Goal: Task Accomplishment & Management: Complete application form

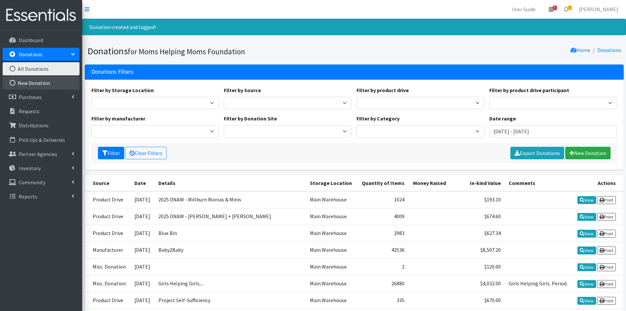
click at [35, 83] on link "New Donation" at bounding box center [41, 82] width 77 height 13
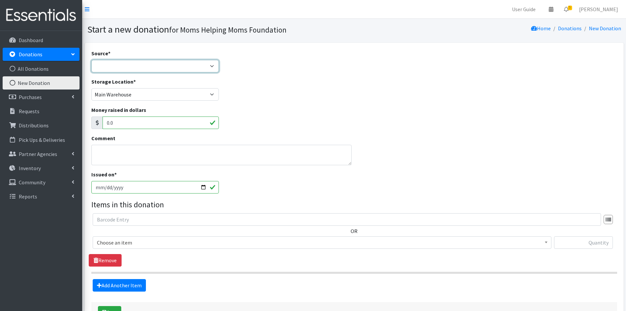
click at [215, 65] on select "Product Drive Manufacturer Donation Site Misc. Donation" at bounding box center [155, 66] width 128 height 12
select select "Manufacturer"
click at [91, 60] on select "Product Drive Manufacturer Donation Site Misc. Donation" at bounding box center [155, 66] width 128 height 12
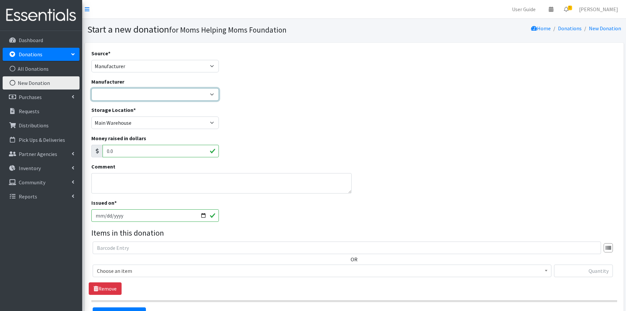
click at [213, 96] on select "Alliance for Period Supplies Amazon Wishlist Baby2Baby Birthday Box Bridges of …" at bounding box center [155, 94] width 128 height 12
select select "88"
click at [91, 88] on select "Alliance for Period Supplies Amazon Wishlist Baby2Baby Birthday Box Bridges of …" at bounding box center [155, 94] width 128 height 12
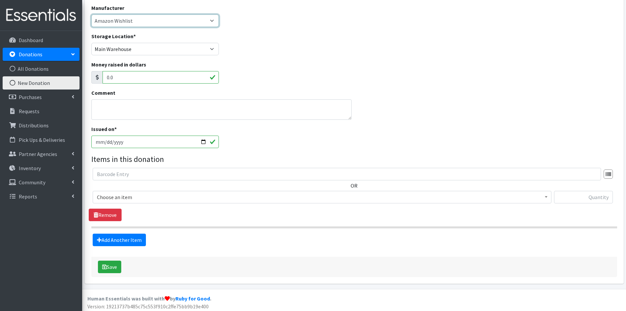
scroll to position [76, 0]
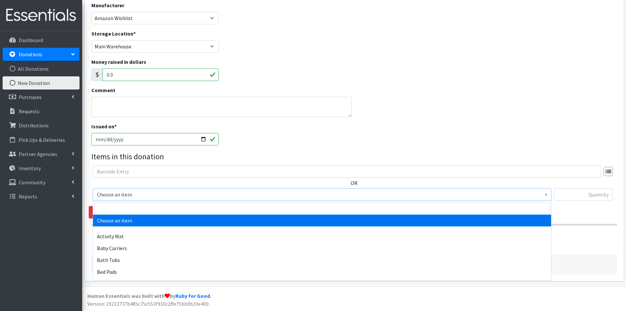
click at [548, 193] on span at bounding box center [546, 193] width 7 height 10
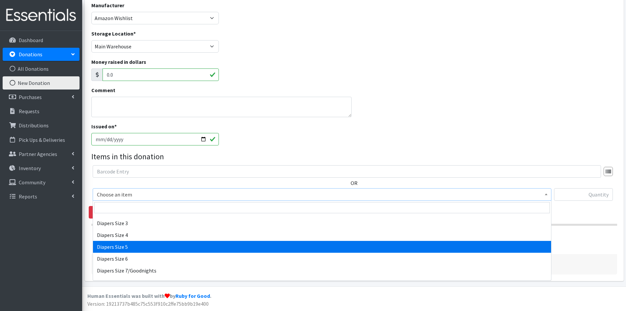
scroll to position [690, 0]
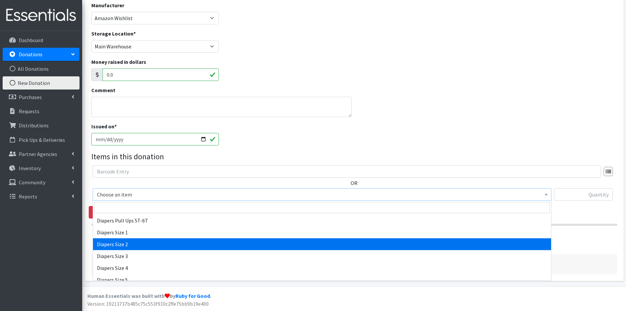
select select "1965"
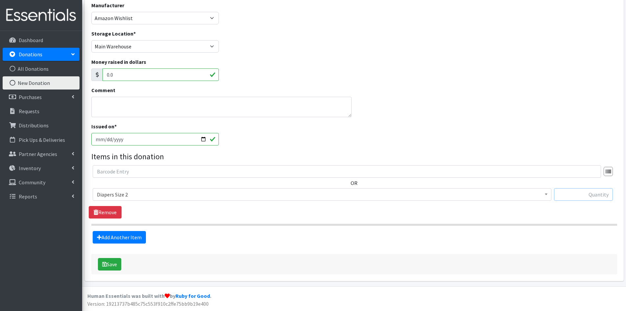
click at [568, 195] on input "text" at bounding box center [583, 194] width 59 height 12
type input "184"
click at [109, 264] on button "Save" at bounding box center [109, 264] width 23 height 12
